Goal: Download file/media

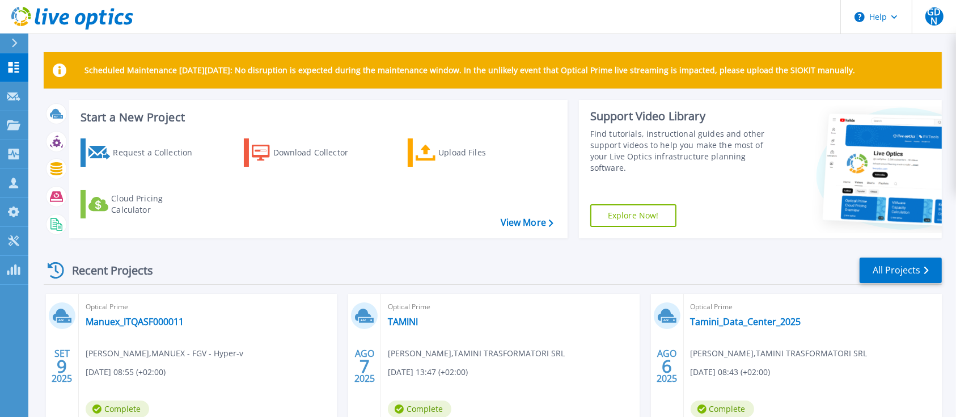
click at [447, 265] on div "Recent Projects All Projects" at bounding box center [493, 270] width 898 height 28
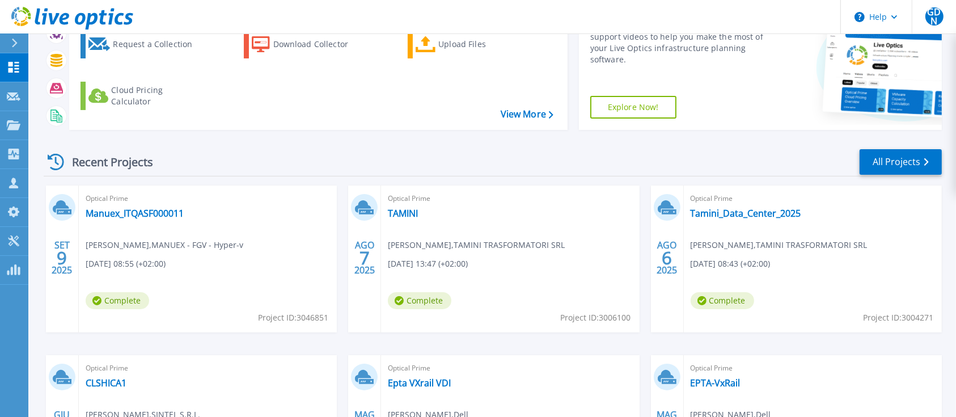
scroll to position [109, 0]
click at [129, 218] on link "Manuex_ITQASF000011" at bounding box center [135, 212] width 98 height 11
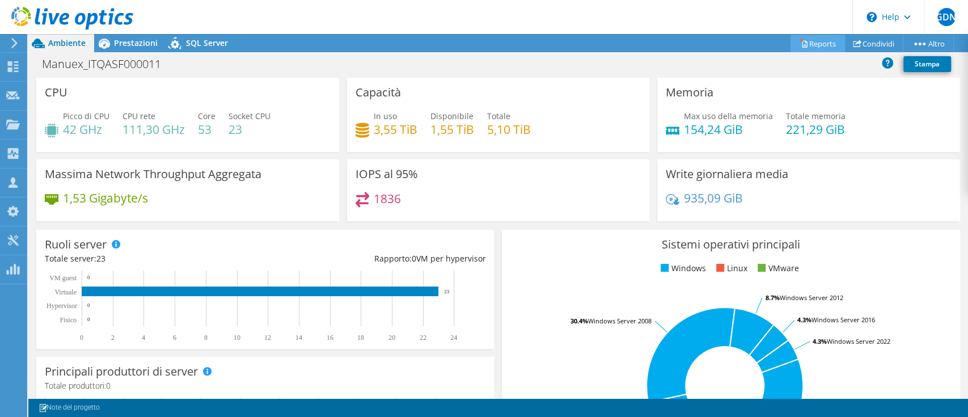
click at [807, 45] on link "Reports" at bounding box center [818, 44] width 54 height 18
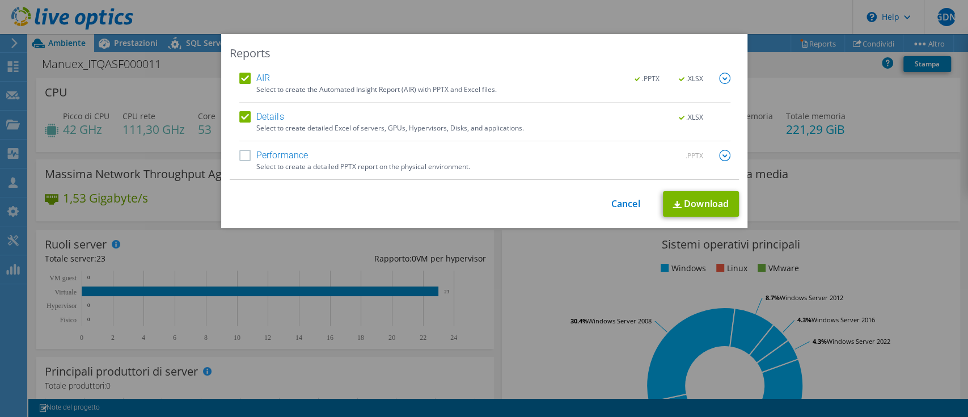
click at [240, 159] on label "Performance" at bounding box center [273, 155] width 69 height 11
click at [0, 0] on input "Performance" at bounding box center [0, 0] width 0 height 0
click at [691, 205] on link "Download" at bounding box center [701, 204] width 76 height 26
click at [617, 206] on link "Cancel" at bounding box center [625, 204] width 29 height 11
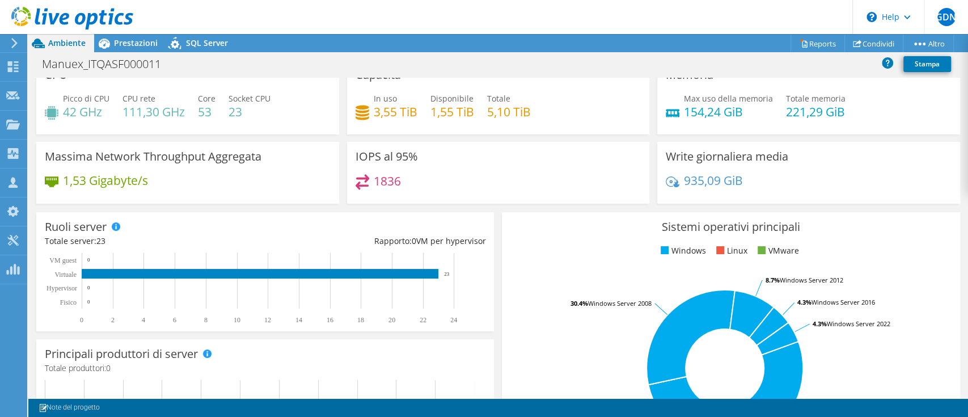
scroll to position [16, 0]
